Goal: Navigation & Orientation: Find specific page/section

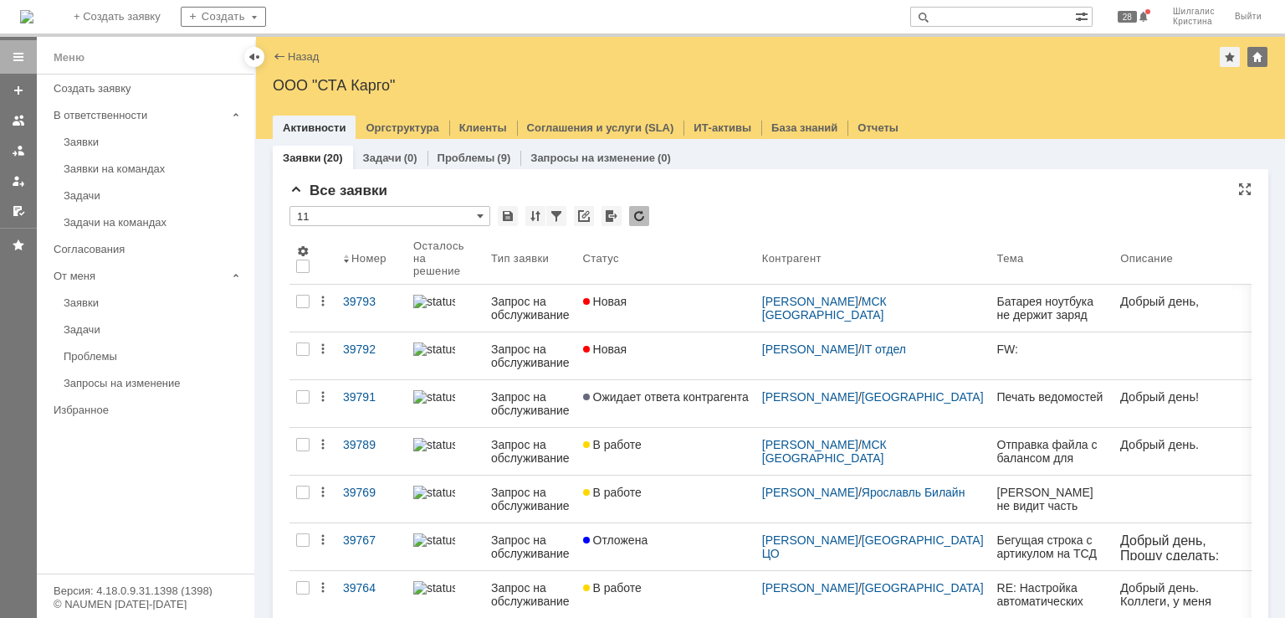
click at [761, 183] on div "Все заявки" at bounding box center [771, 190] width 962 height 17
click at [109, 140] on div "Заявки" at bounding box center [154, 142] width 181 height 13
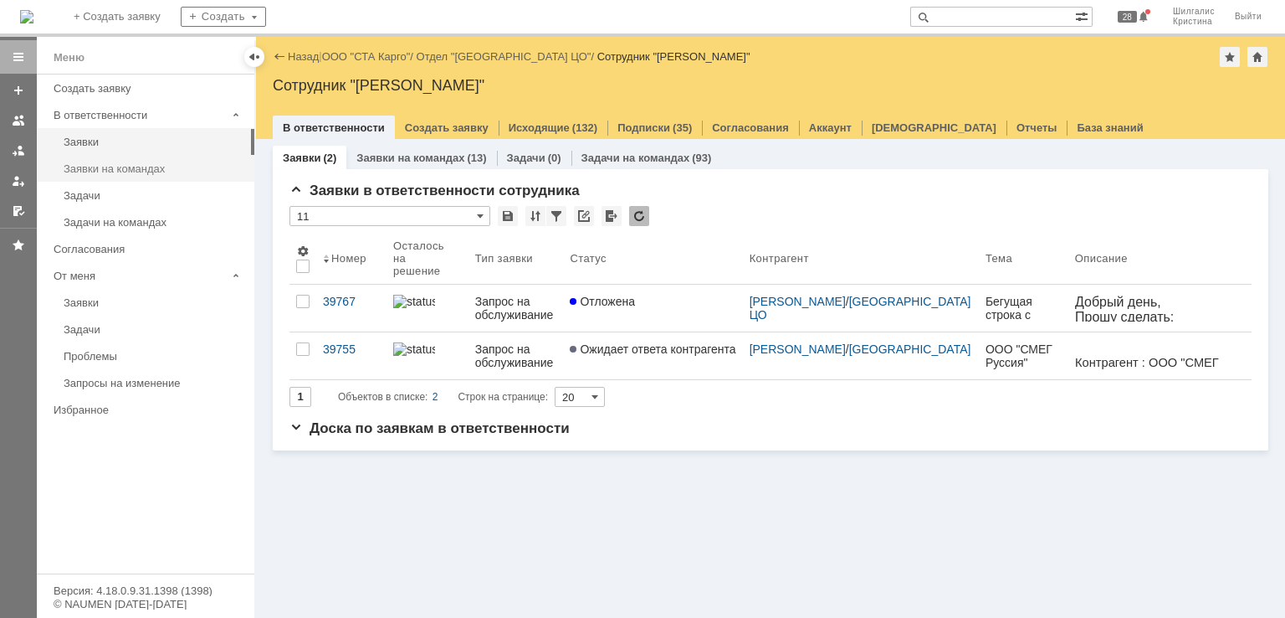
click at [111, 168] on div "Заявки на командах" at bounding box center [154, 168] width 181 height 13
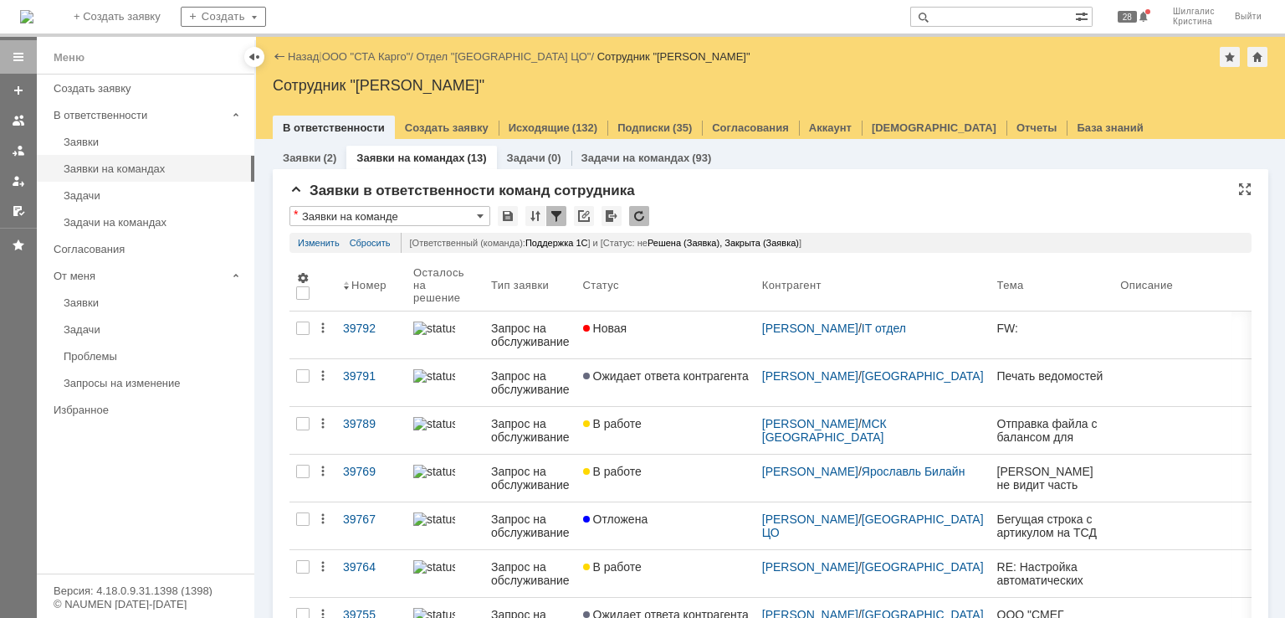
click at [703, 211] on div "* Заявки на команде" at bounding box center [771, 217] width 962 height 22
